Goal: Task Accomplishment & Management: Complete application form

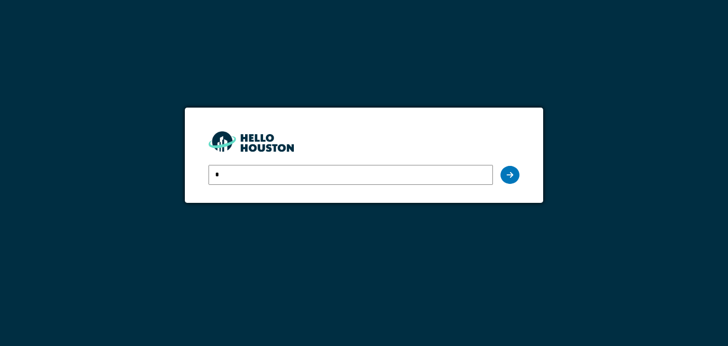
type input "**********"
click at [510, 171] on icon at bounding box center [510, 175] width 7 height 8
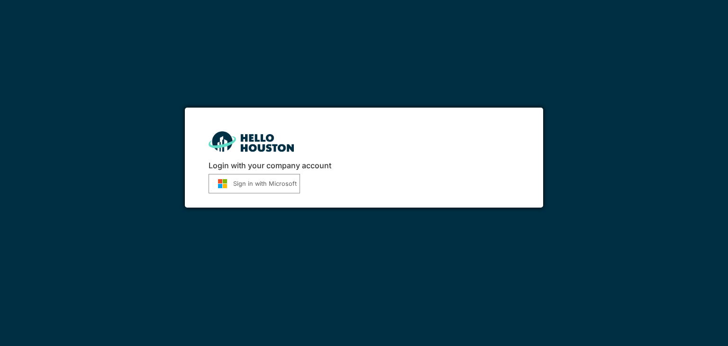
click at [260, 186] on button "Sign in with Microsoft" at bounding box center [254, 183] width 91 height 19
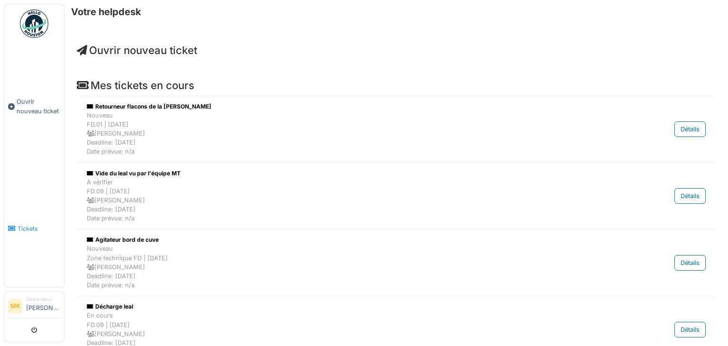
click at [32, 229] on link "Tickets" at bounding box center [34, 229] width 60 height 118
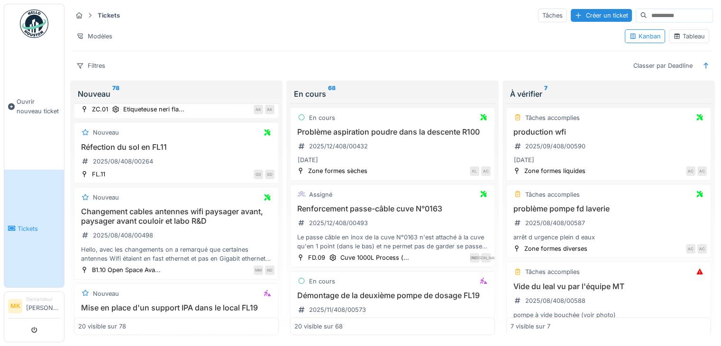
scroll to position [611, 0]
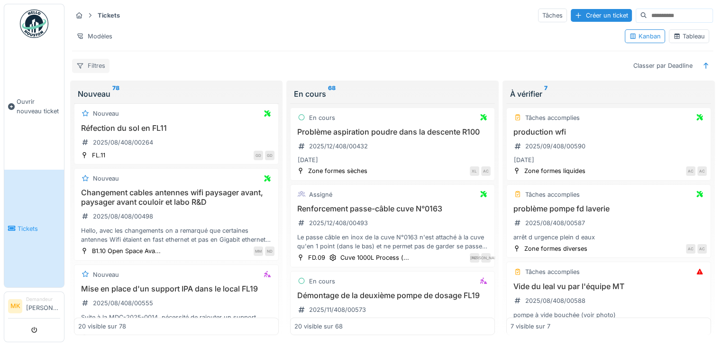
click at [94, 59] on div "Filtres" at bounding box center [90, 66] width 37 height 14
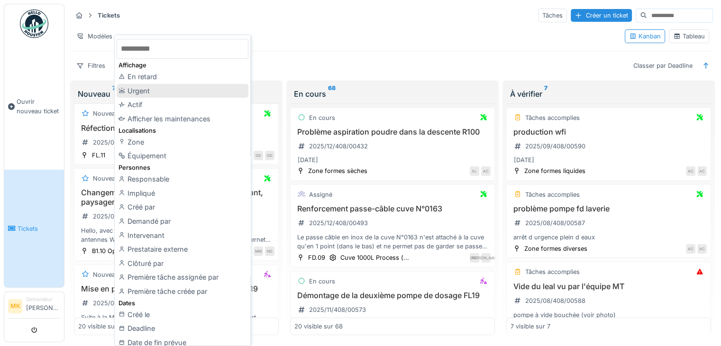
click at [137, 89] on div "Urgent" at bounding box center [183, 91] width 132 height 14
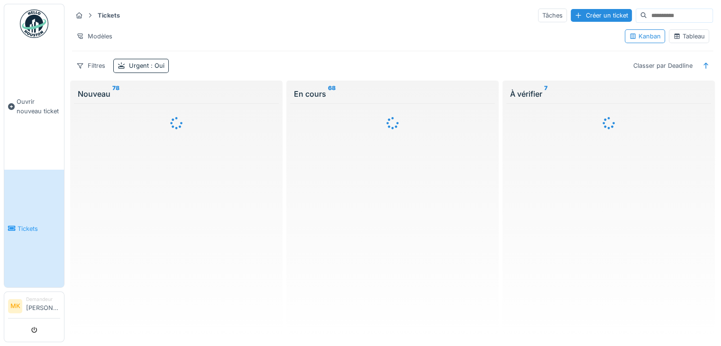
scroll to position [0, 0]
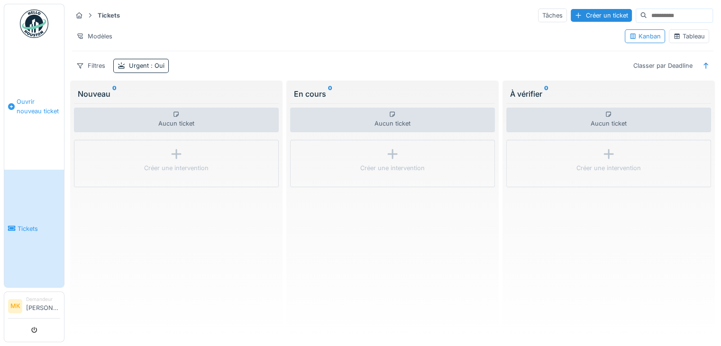
click at [9, 111] on li "Ouvrir nouveau ticket" at bounding box center [34, 106] width 52 height 18
click at [38, 106] on span "Ouvrir nouveau ticket" at bounding box center [39, 106] width 44 height 18
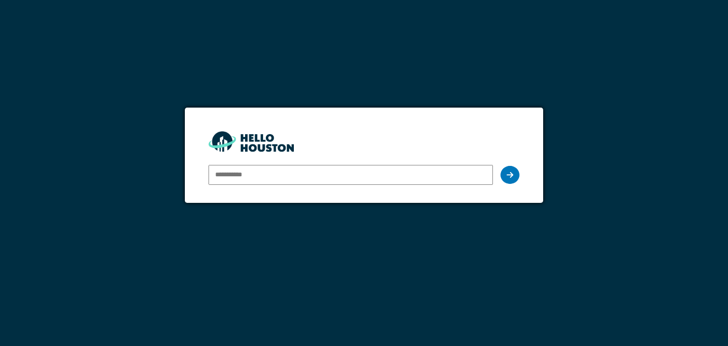
click at [432, 277] on div "You don't seem to have an account yet. Please follow the link given by your com…" at bounding box center [364, 173] width 728 height 346
click at [257, 182] on input "email" at bounding box center [351, 175] width 284 height 20
type input "**********"
click at [508, 171] on icon at bounding box center [510, 175] width 7 height 8
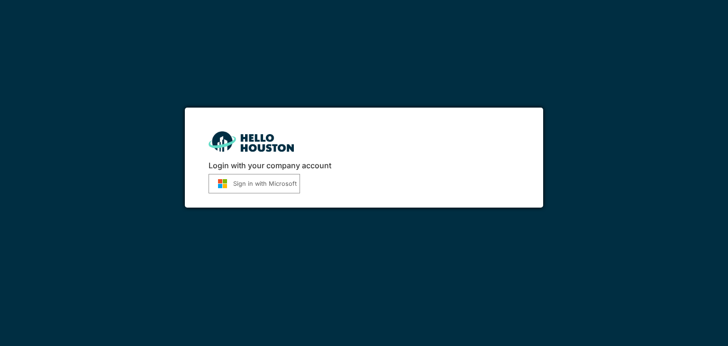
click at [275, 177] on button "Sign in with Microsoft" at bounding box center [254, 183] width 91 height 19
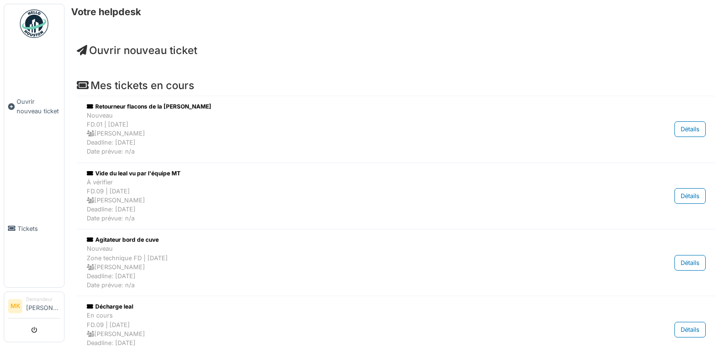
click at [176, 49] on span "Ouvrir nouveau ticket" at bounding box center [137, 50] width 120 height 12
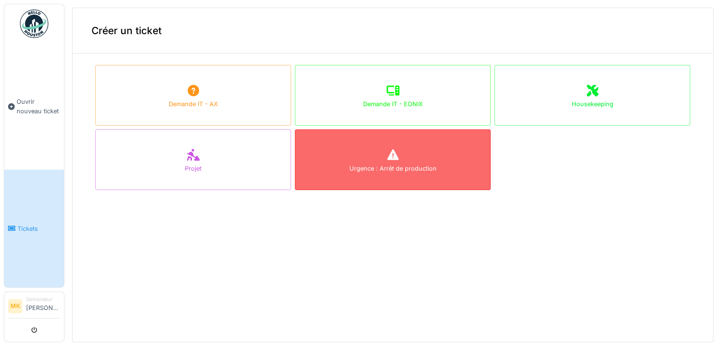
click at [386, 163] on div at bounding box center [393, 155] width 14 height 17
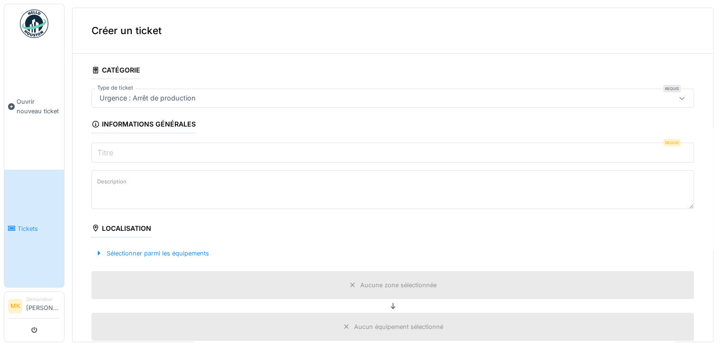
click at [123, 147] on input "Titre" at bounding box center [392, 153] width 602 height 20
type input "*"
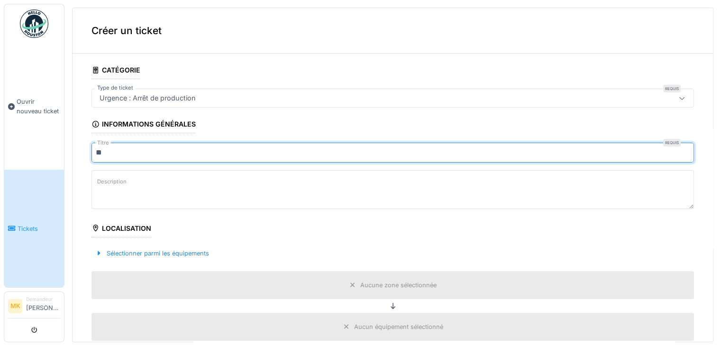
type input "*"
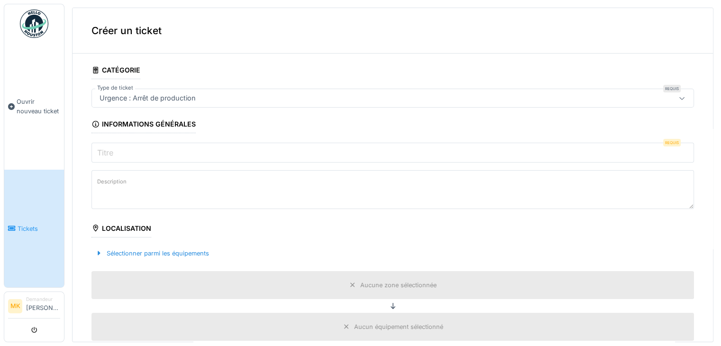
click at [139, 230] on div "Localisation" at bounding box center [121, 229] width 60 height 16
click at [130, 250] on div "Sélectionner parmi les équipements" at bounding box center [151, 253] width 121 height 13
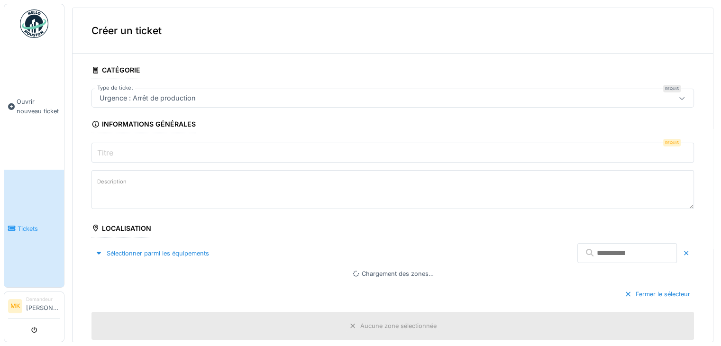
click at [121, 232] on div "Localisation" at bounding box center [121, 229] width 60 height 16
click at [121, 225] on div "Localisation" at bounding box center [121, 229] width 60 height 16
click at [91, 226] on icon at bounding box center [95, 228] width 9 height 7
click at [104, 224] on div "Localisation" at bounding box center [121, 229] width 60 height 16
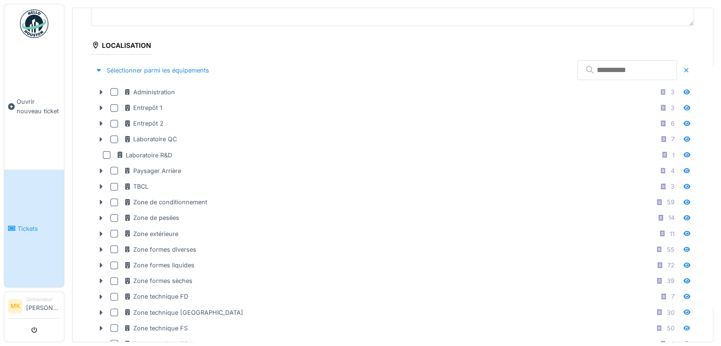
scroll to position [221, 0]
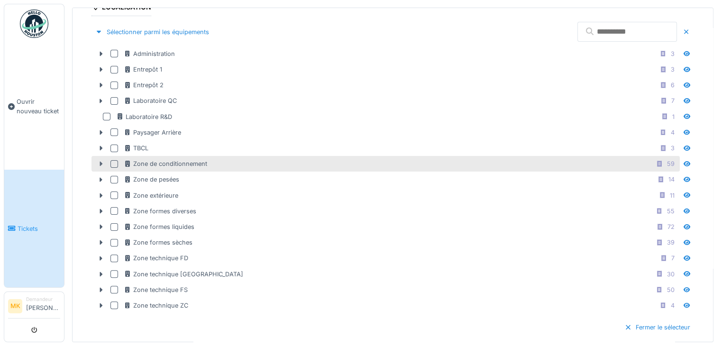
click at [100, 162] on icon at bounding box center [101, 164] width 3 height 5
click at [100, 161] on icon at bounding box center [101, 164] width 8 height 6
click at [115, 160] on div at bounding box center [114, 164] width 8 height 8
click at [99, 161] on icon at bounding box center [101, 164] width 8 height 6
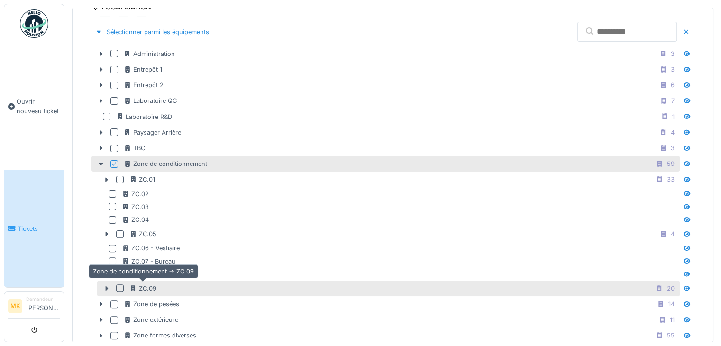
click at [148, 287] on div "ZC.09" at bounding box center [142, 288] width 27 height 9
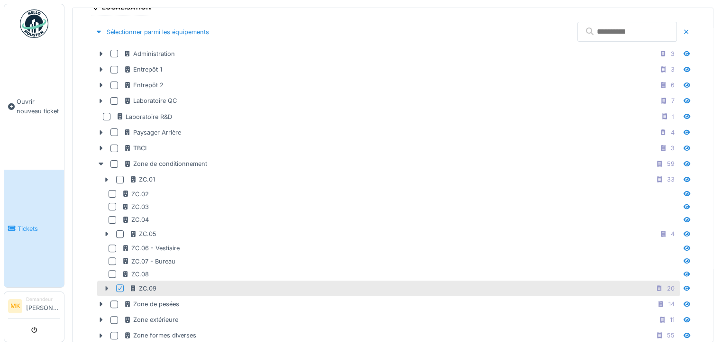
click at [104, 288] on icon at bounding box center [107, 288] width 8 height 6
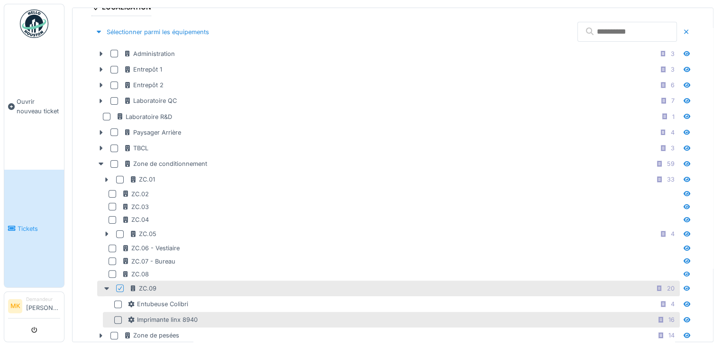
click at [201, 315] on div "Imprimante linx 8940 16" at bounding box center [403, 320] width 550 height 12
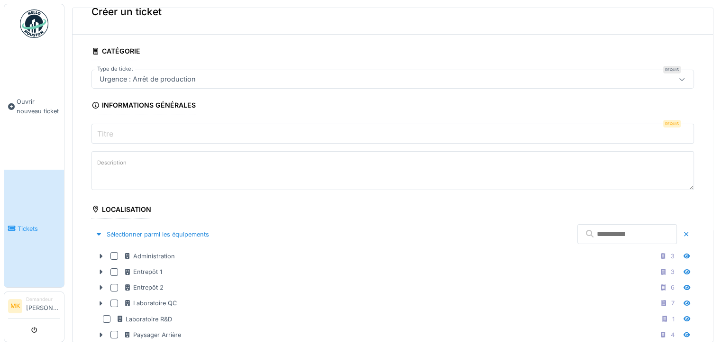
scroll to position [18, 0]
click at [109, 137] on label "Titre" at bounding box center [105, 134] width 20 height 11
click at [109, 137] on input "Titre" at bounding box center [392, 135] width 602 height 20
drag, startPoint x: 109, startPoint y: 137, endPoint x: 132, endPoint y: 127, distance: 25.0
click at [132, 127] on div "Titre Requis" at bounding box center [392, 135] width 602 height 20
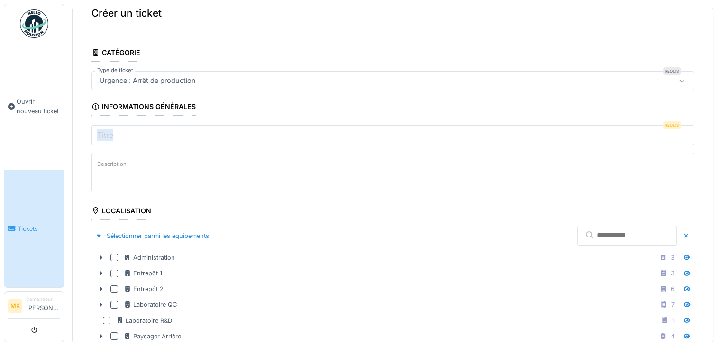
click at [115, 134] on label "Titre" at bounding box center [105, 134] width 20 height 11
click at [115, 134] on input "Titre" at bounding box center [392, 135] width 602 height 20
click at [115, 134] on label "Titre" at bounding box center [105, 134] width 20 height 11
click at [115, 134] on input "Titre" at bounding box center [392, 135] width 602 height 20
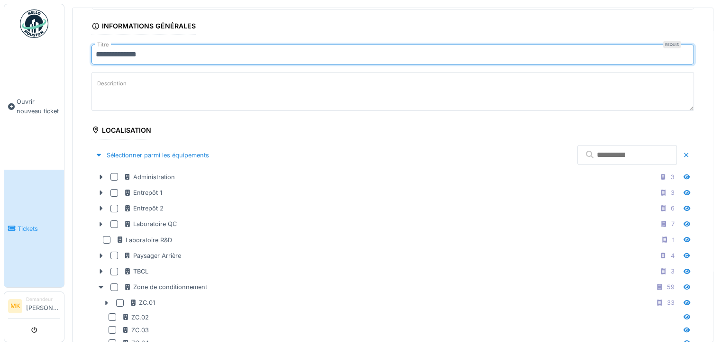
scroll to position [36, 0]
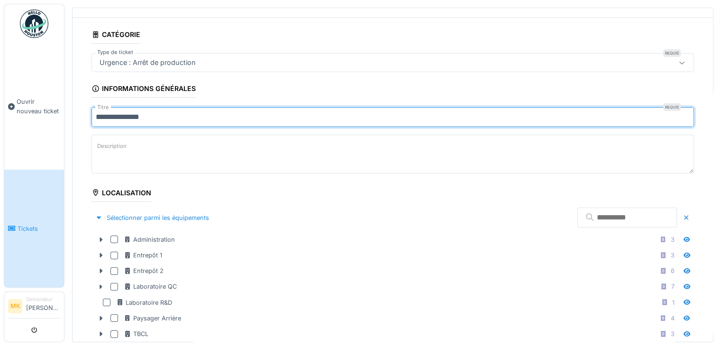
type input "**********"
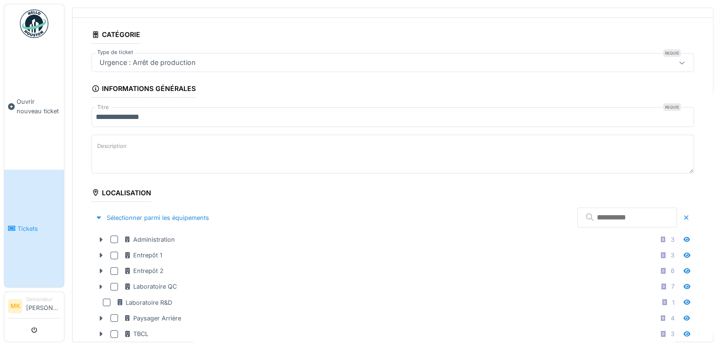
click at [100, 143] on label "Description" at bounding box center [111, 146] width 33 height 12
click at [100, 143] on textarea "Description" at bounding box center [392, 154] width 602 height 39
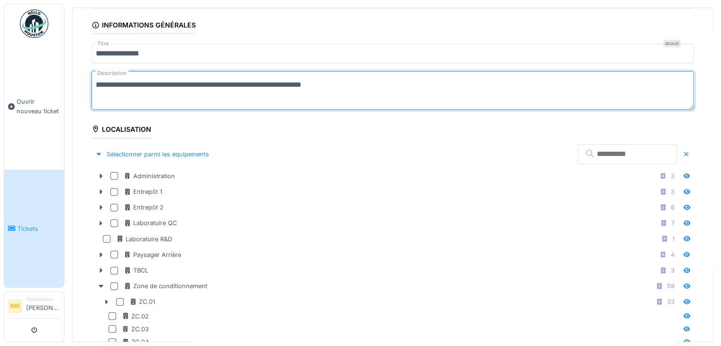
scroll to position [71, 0]
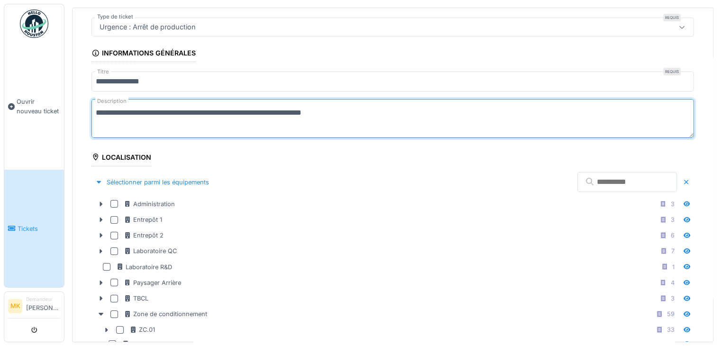
click at [311, 110] on textarea "**********" at bounding box center [392, 118] width 602 height 39
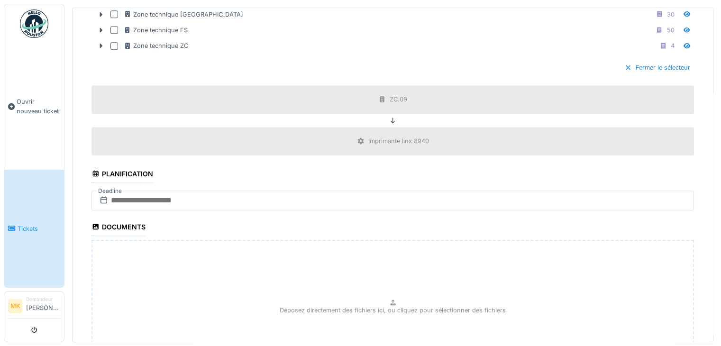
scroll to position [732, 0]
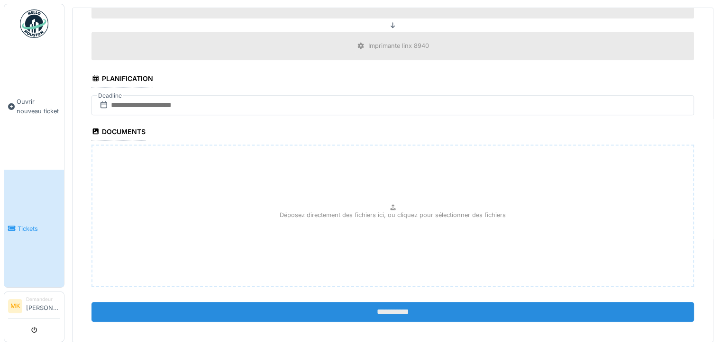
type textarea "**********"
click at [369, 305] on input "**********" at bounding box center [392, 312] width 602 height 20
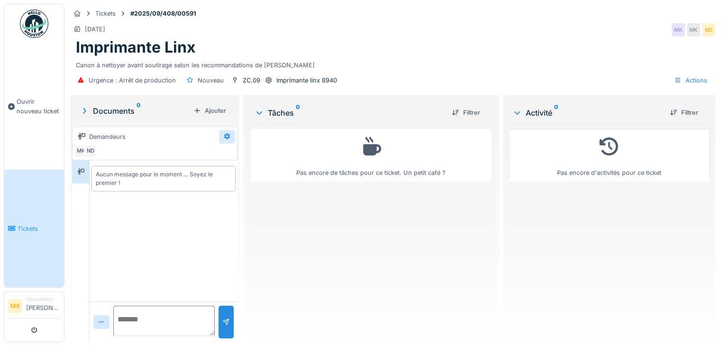
click at [228, 132] on div at bounding box center [227, 136] width 8 height 9
click at [233, 157] on div "Modifier" at bounding box center [239, 157] width 39 height 14
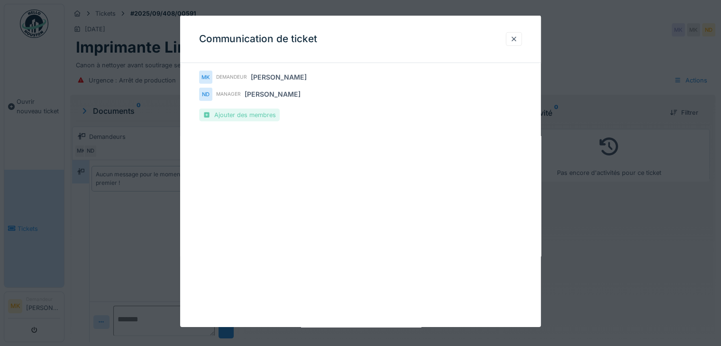
click at [249, 117] on div "Ajouter des membres" at bounding box center [239, 115] width 81 height 13
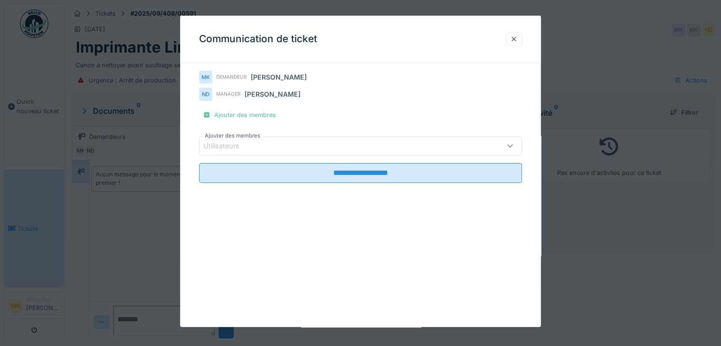
click at [249, 151] on div "Utilisateurs" at bounding box center [360, 146] width 323 height 19
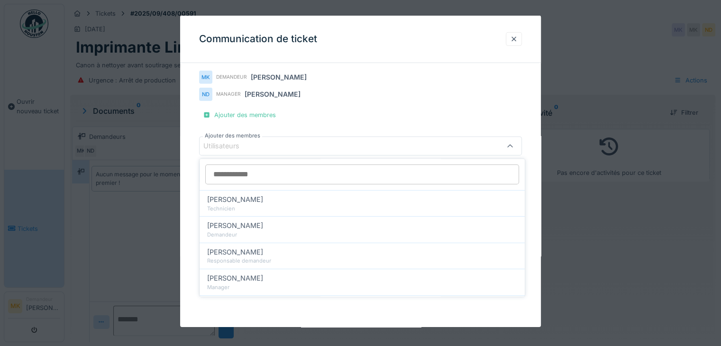
click at [246, 144] on div "Utilisateurs" at bounding box center [227, 146] width 49 height 10
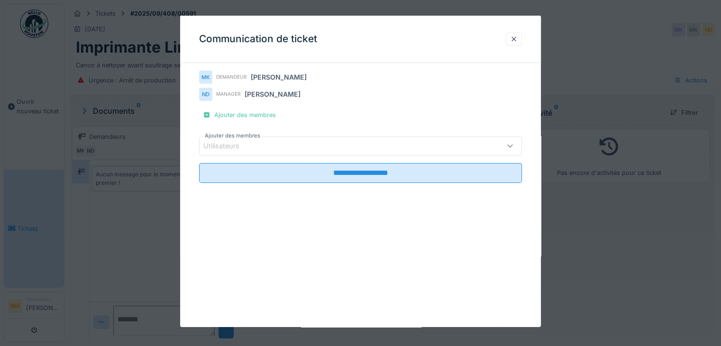
click at [243, 146] on div "Utilisateurs" at bounding box center [227, 146] width 49 height 10
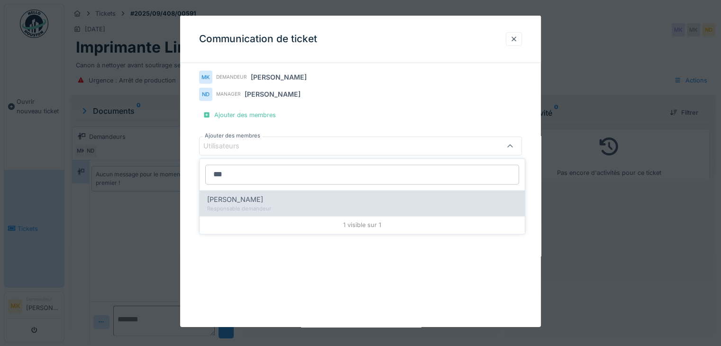
type input "***"
click at [241, 208] on div "Responsable demandeur" at bounding box center [362, 209] width 310 height 8
type input "****"
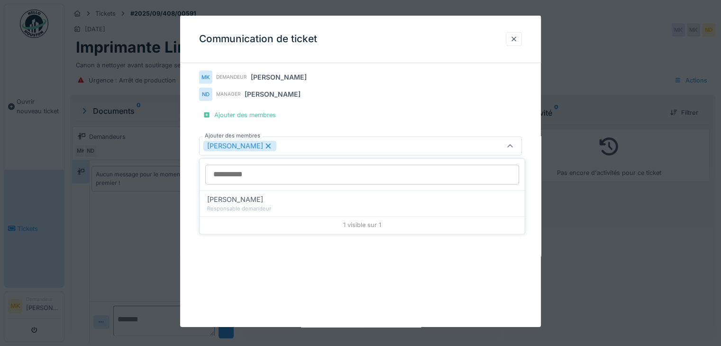
click at [513, 146] on icon at bounding box center [510, 146] width 8 height 6
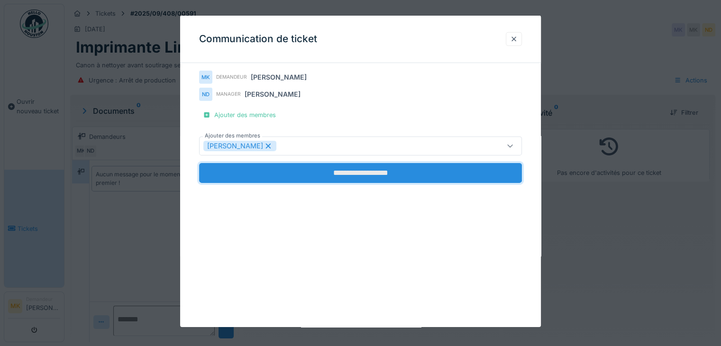
click at [385, 173] on input "**********" at bounding box center [360, 173] width 323 height 20
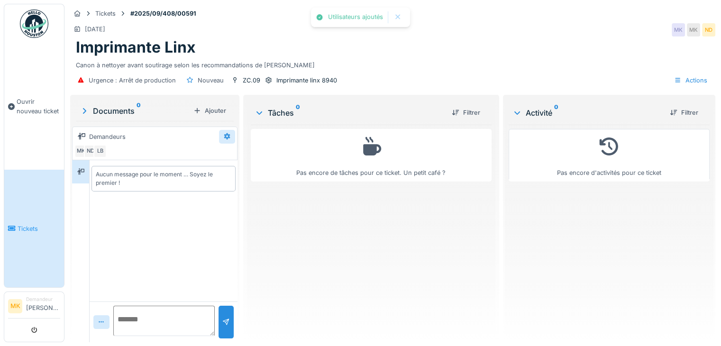
click at [226, 133] on icon at bounding box center [227, 136] width 8 height 6
click at [232, 164] on div "Modifier" at bounding box center [240, 156] width 44 height 19
click at [234, 159] on div "Modifier" at bounding box center [239, 157] width 39 height 14
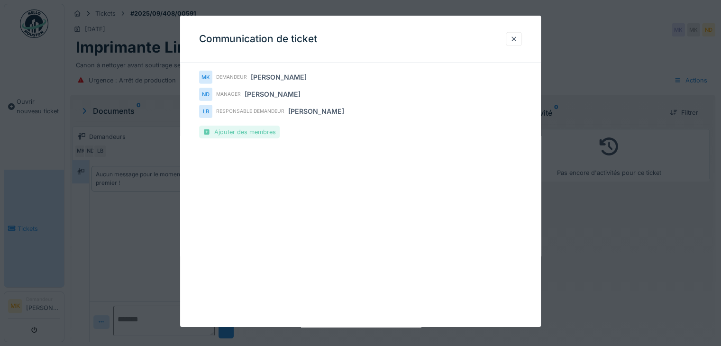
click at [264, 134] on div "Ajouter des membres" at bounding box center [239, 132] width 81 height 13
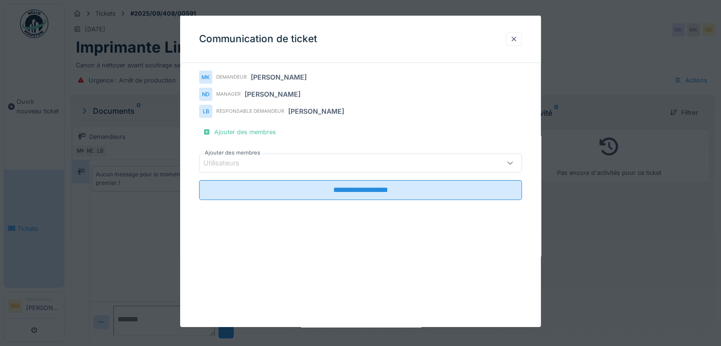
click at [254, 167] on div "Utilisateurs" at bounding box center [340, 163] width 275 height 10
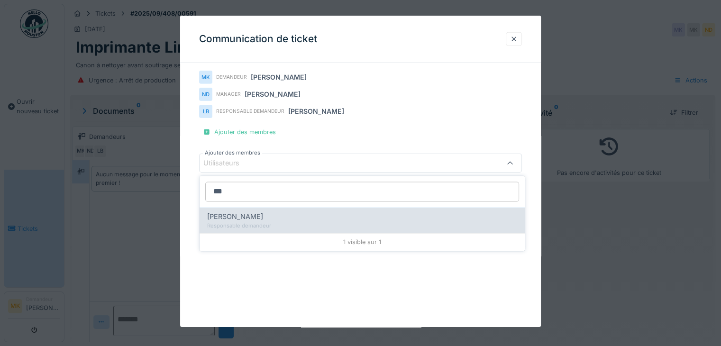
type input "***"
click at [253, 216] on div "Nabil Zitouni" at bounding box center [362, 216] width 310 height 10
type input "****"
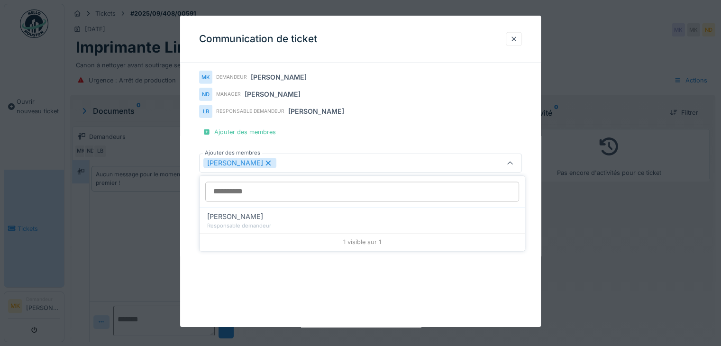
click at [514, 161] on icon at bounding box center [510, 163] width 8 height 6
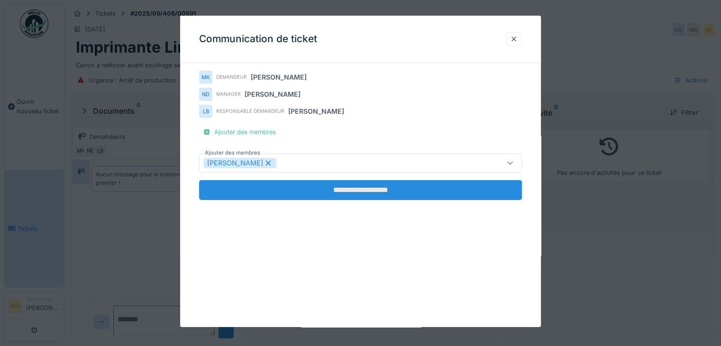
click at [365, 192] on input "**********" at bounding box center [360, 190] width 323 height 20
